Goal: Task Accomplishment & Management: Manage account settings

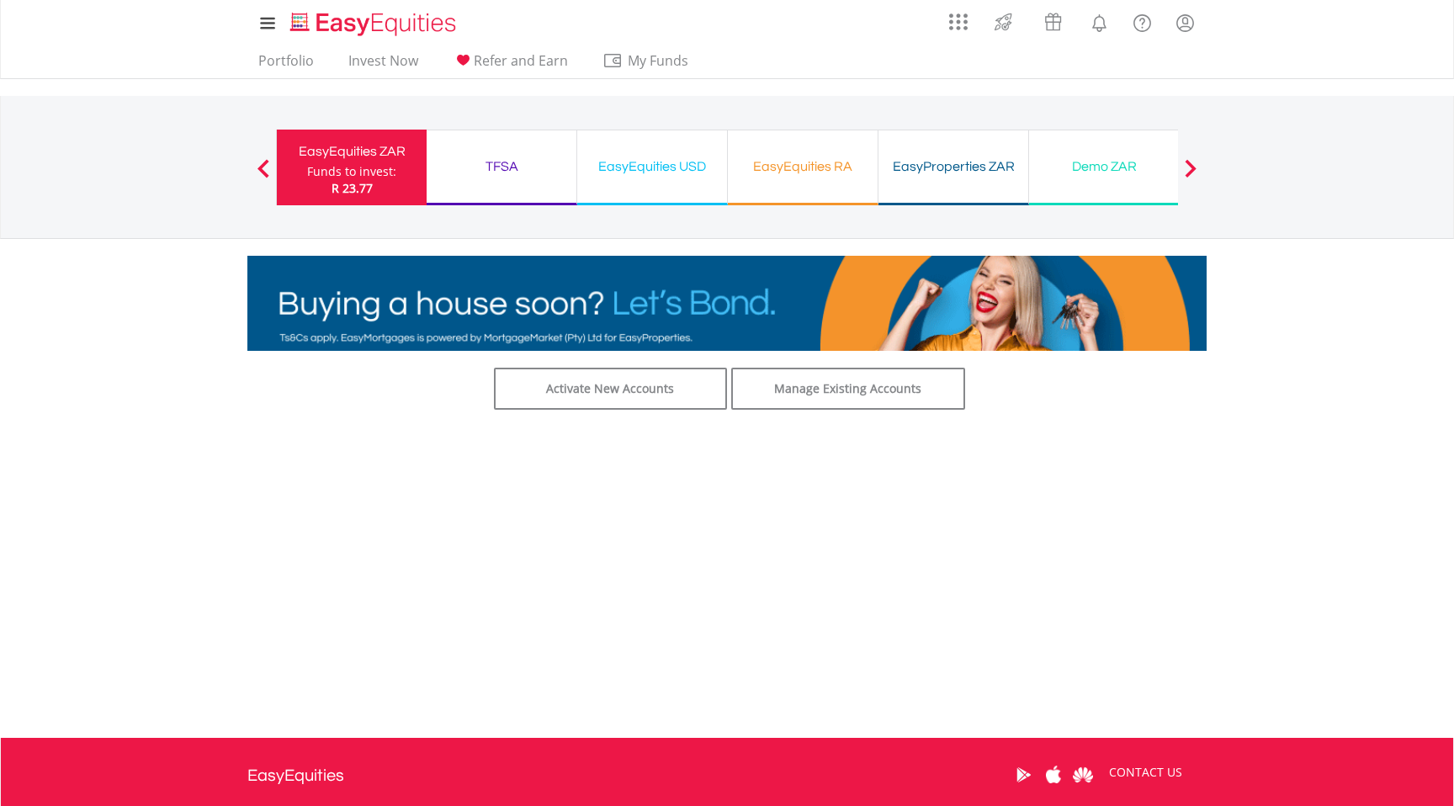
click at [818, 172] on div "EasyEquities RA" at bounding box center [803, 167] width 130 height 24
click at [809, 162] on div "EasyEquities RA" at bounding box center [803, 167] width 130 height 24
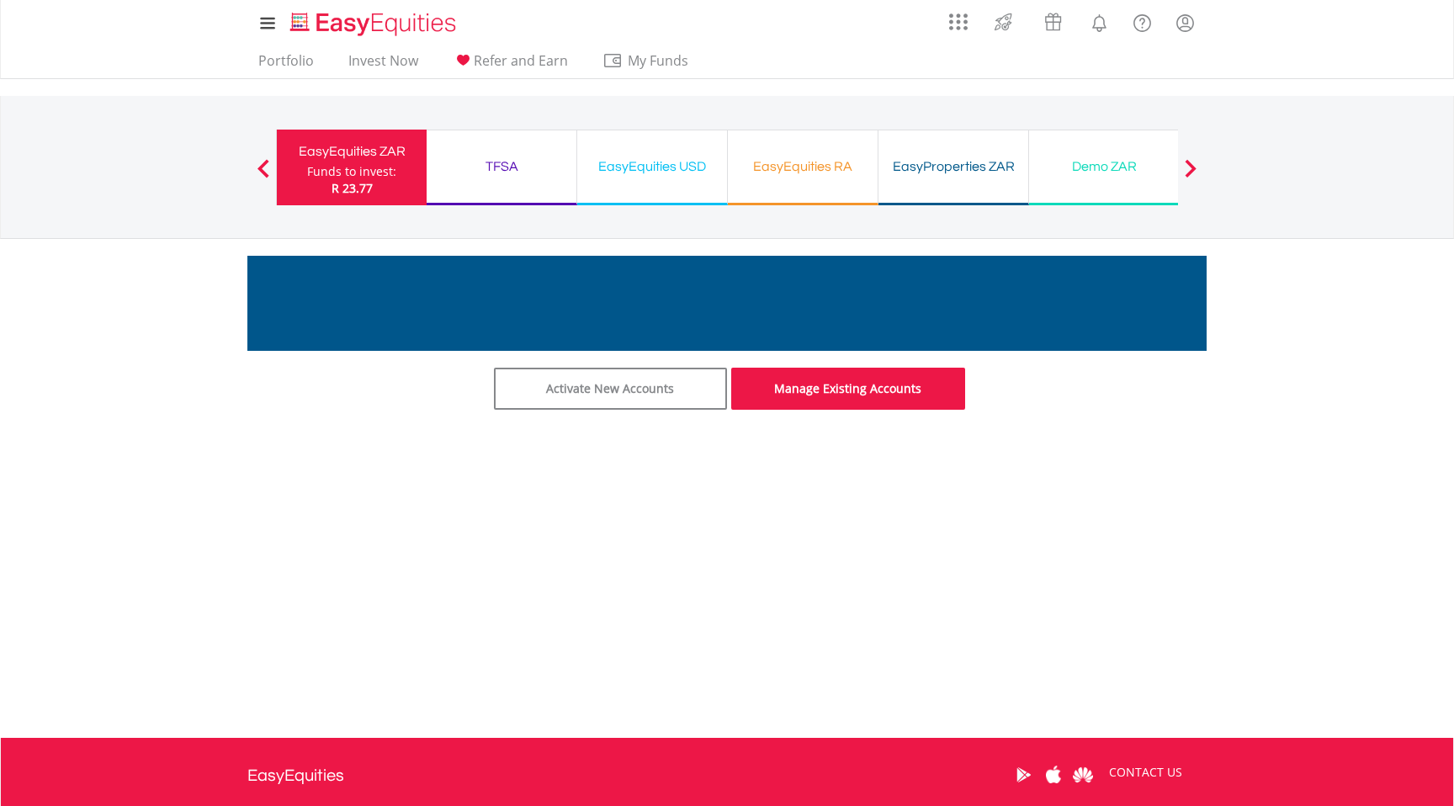
click at [783, 382] on link "Manage Existing Accounts" at bounding box center [848, 389] width 234 height 42
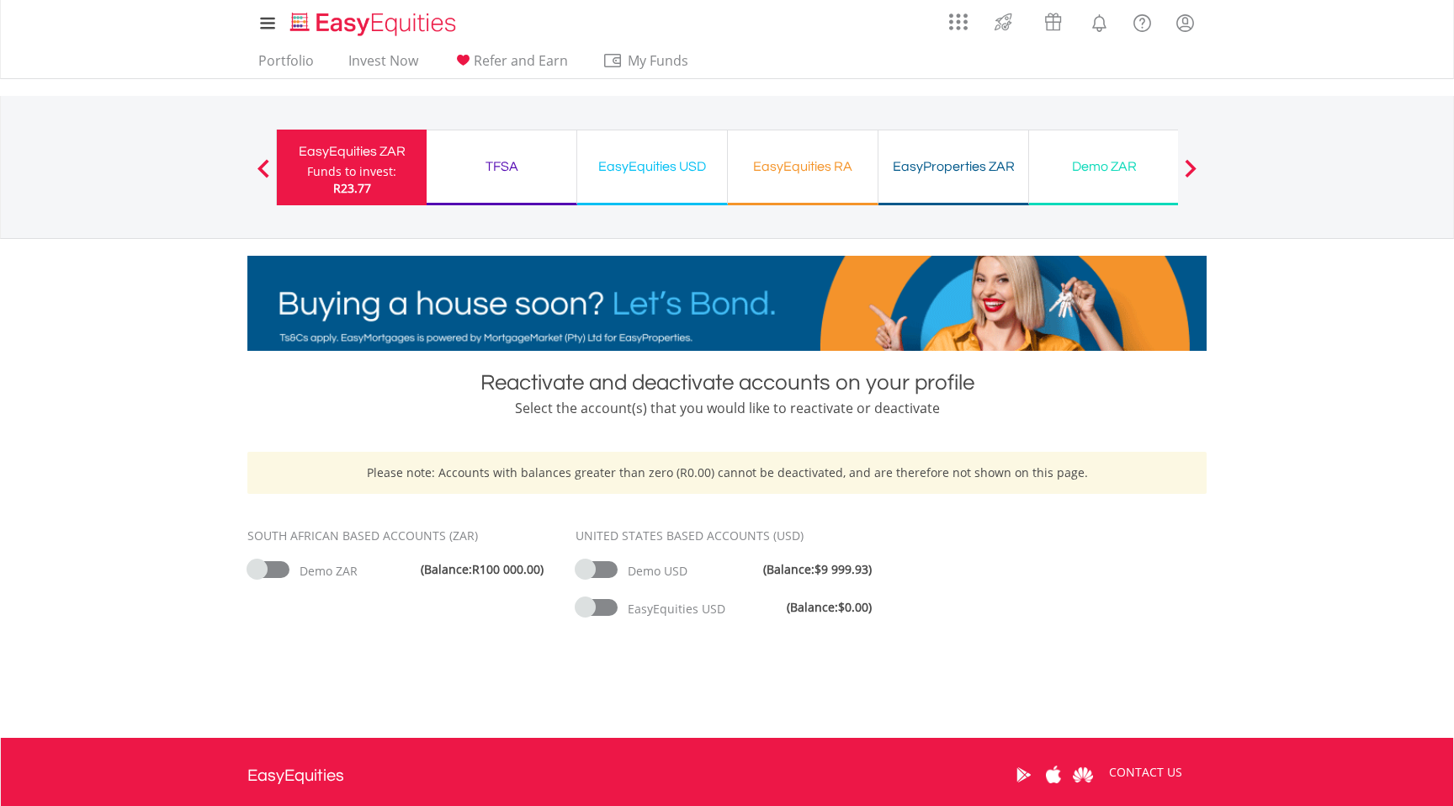
click at [491, 141] on div "TFSA Funds to invest: R23.77" at bounding box center [501, 168] width 151 height 76
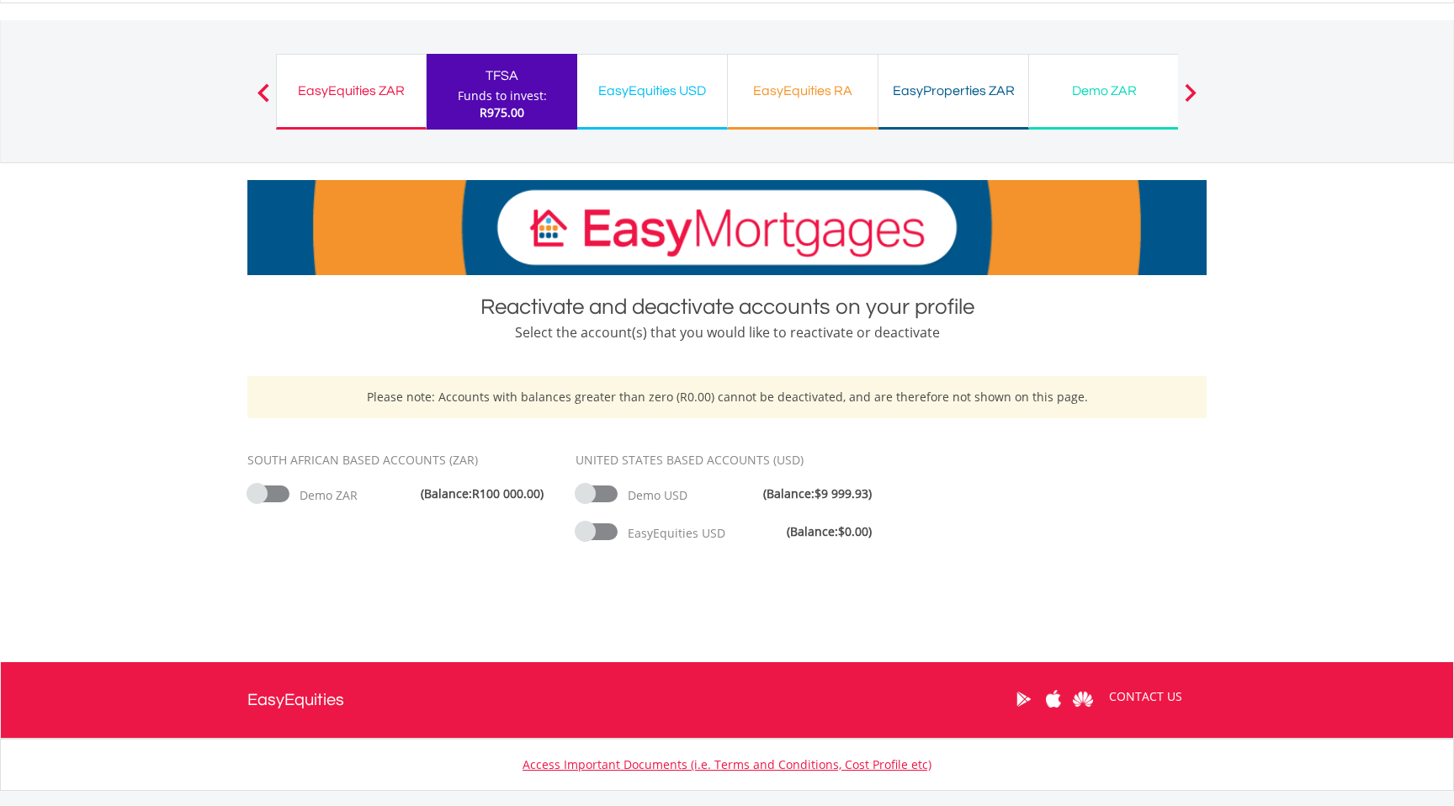
scroll to position [64, 0]
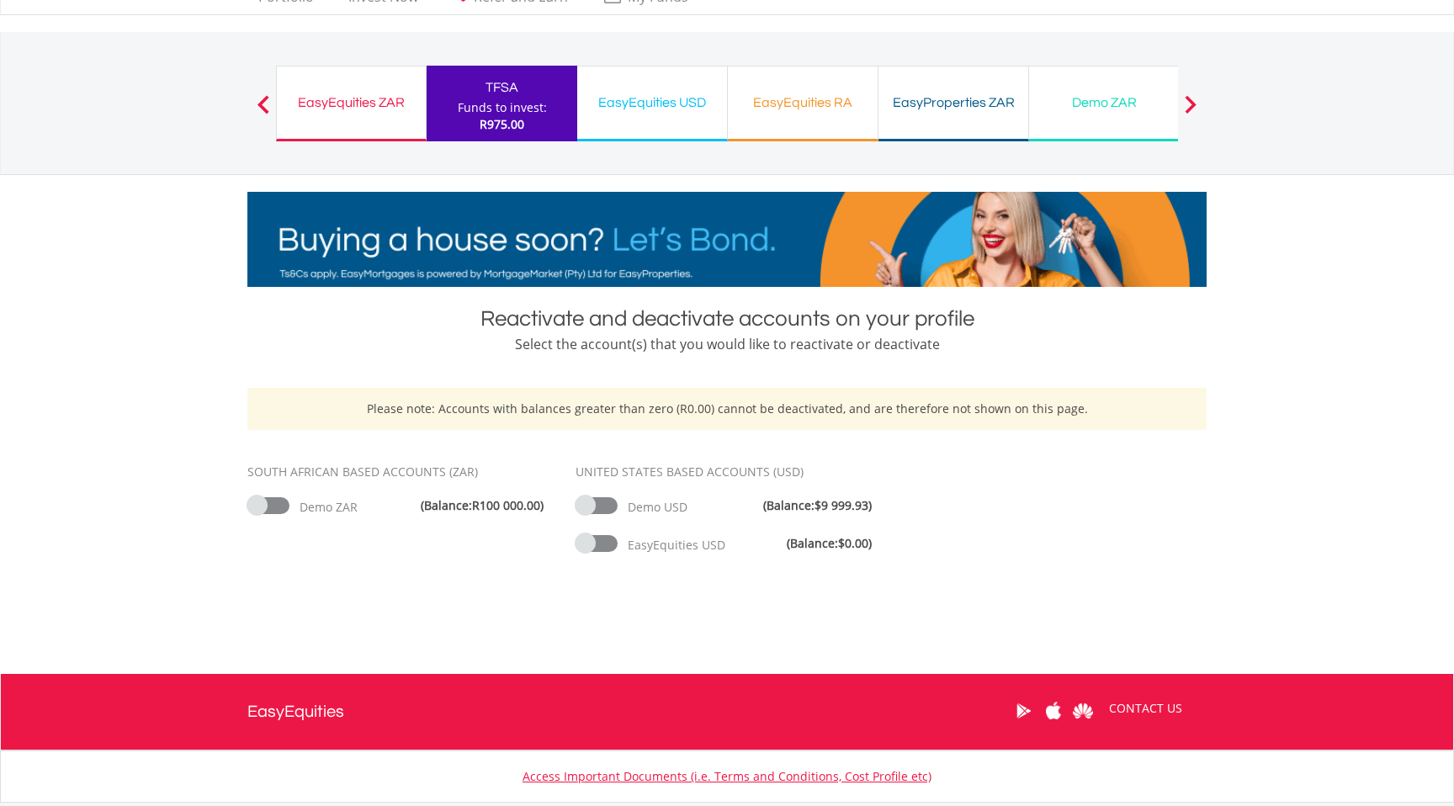
click at [622, 314] on div "Reactivate and deactivate accounts on your profile" at bounding box center [726, 319] width 959 height 30
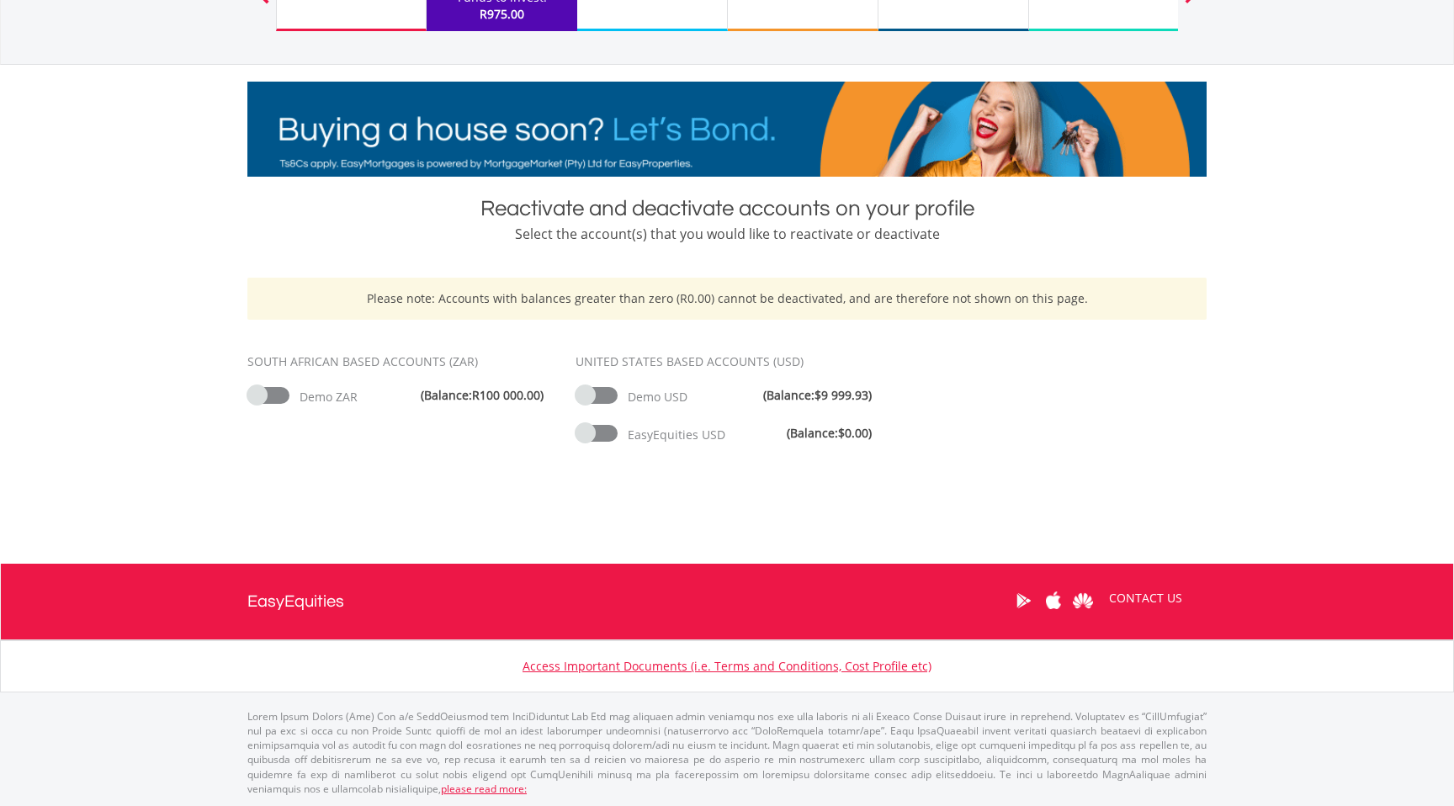
scroll to position [0, 0]
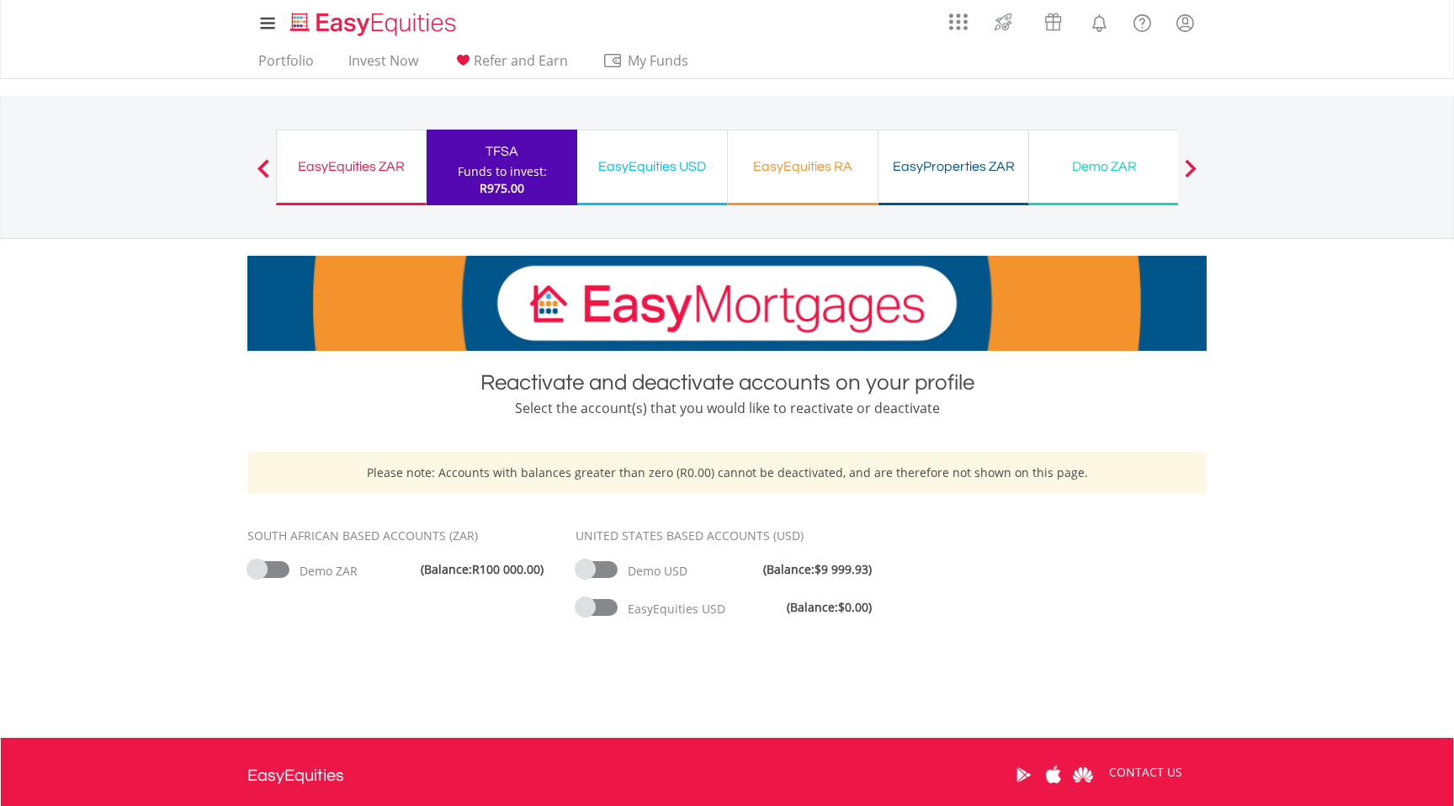
click at [807, 155] on div "EasyEquities RA" at bounding box center [803, 167] width 130 height 24
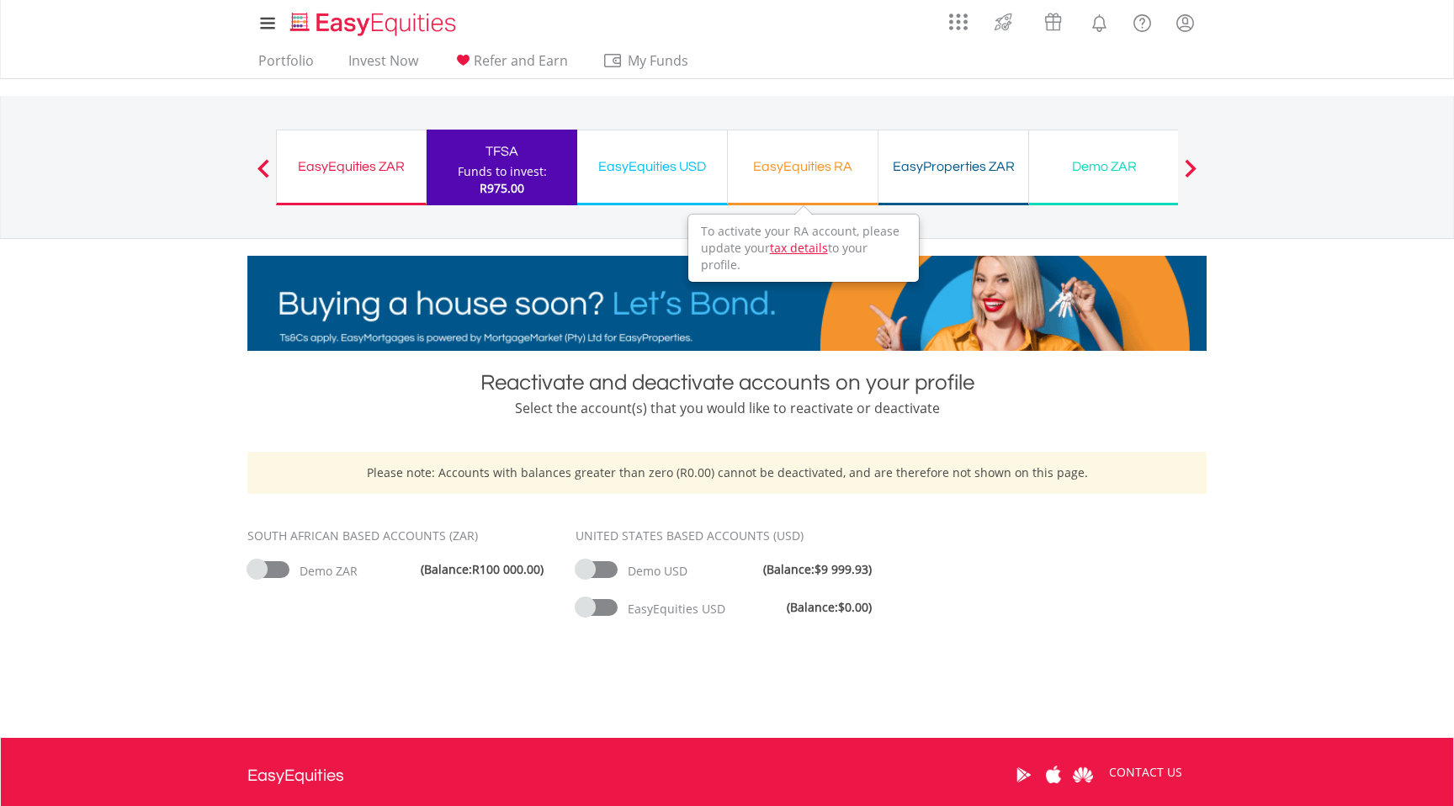
click at [802, 169] on div "EasyEquities RA" at bounding box center [803, 167] width 130 height 24
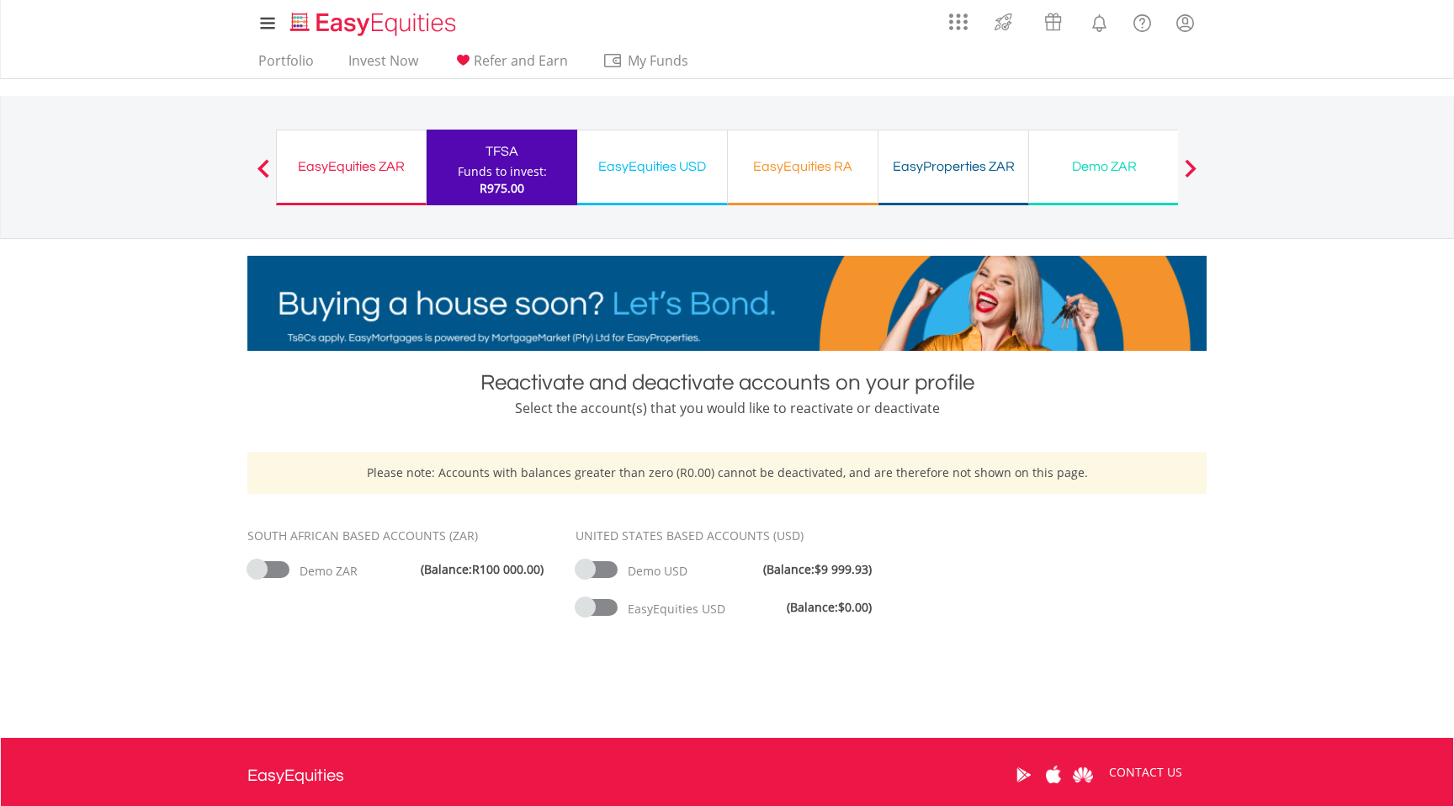
click at [802, 169] on div "EasyEquities RA" at bounding box center [803, 167] width 130 height 24
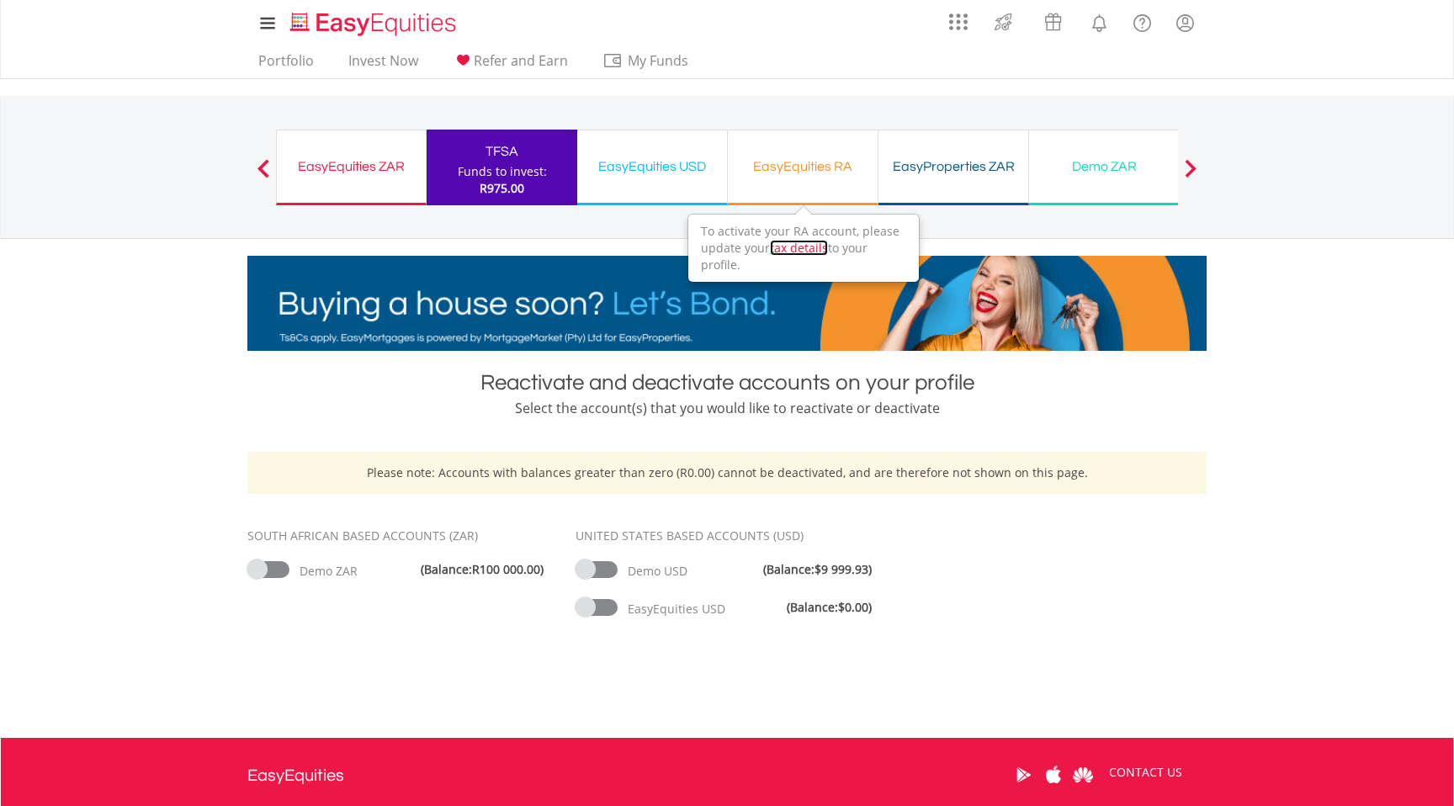
click at [794, 252] on link "tax details" at bounding box center [799, 248] width 58 height 16
